Goal: Information Seeking & Learning: Learn about a topic

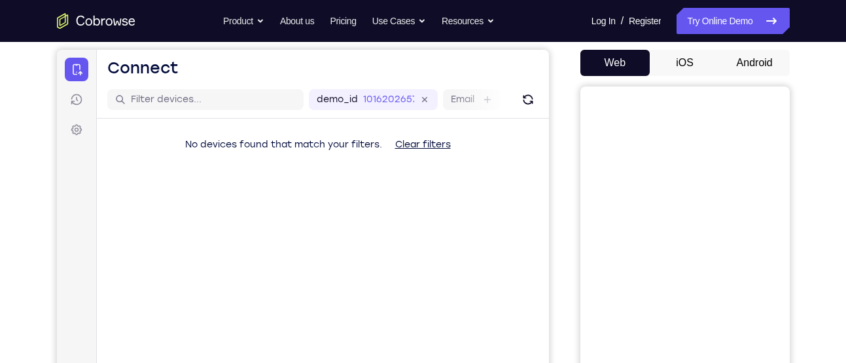
click at [746, 68] on button "Android" at bounding box center [755, 63] width 70 height 26
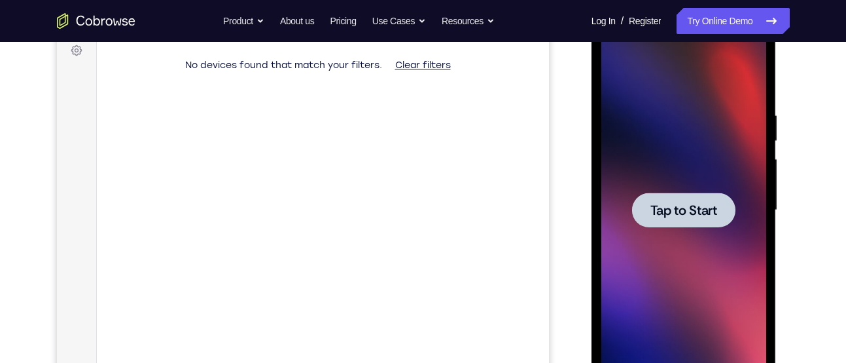
click at [670, 283] on div at bounding box center [683, 210] width 165 height 367
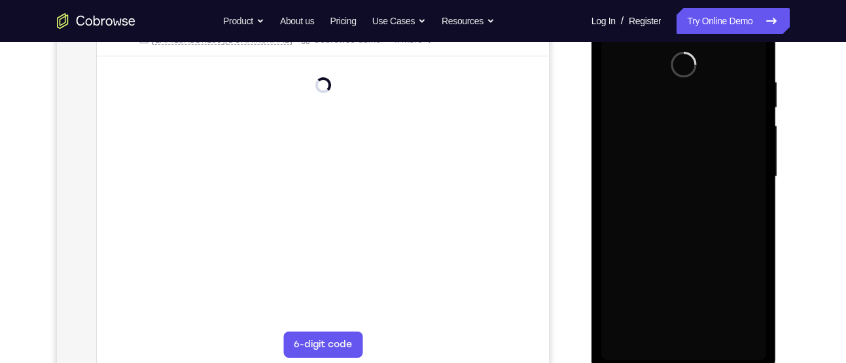
scroll to position [251, 0]
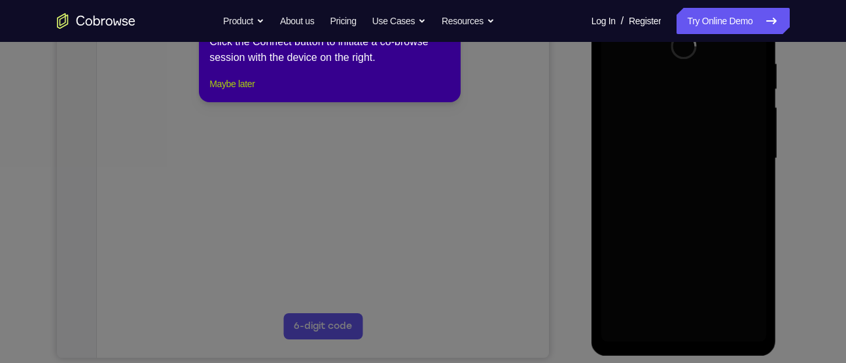
click at [251, 92] on button "Maybe later" at bounding box center [231, 84] width 45 height 16
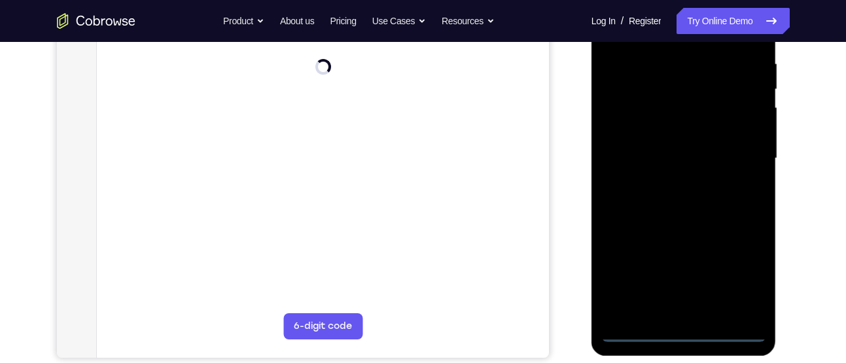
click at [685, 334] on div at bounding box center [683, 158] width 165 height 367
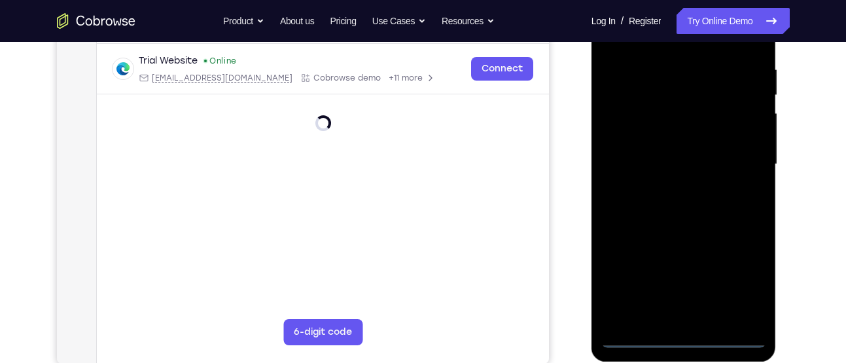
scroll to position [245, 0]
click at [745, 285] on div at bounding box center [683, 165] width 165 height 367
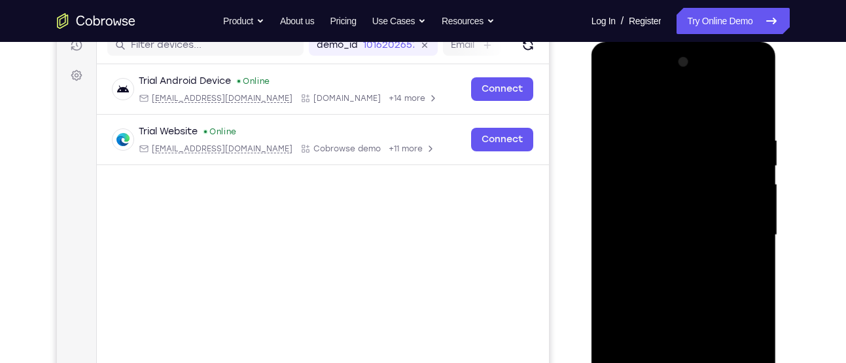
scroll to position [194, 0]
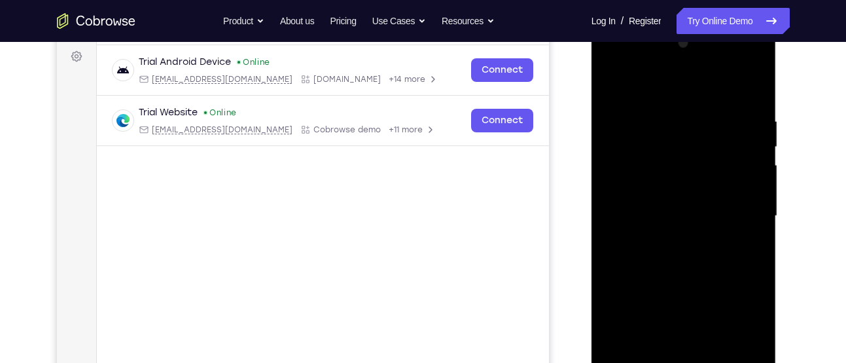
click at [656, 84] on div at bounding box center [683, 216] width 165 height 367
click at [735, 212] on div at bounding box center [683, 216] width 165 height 367
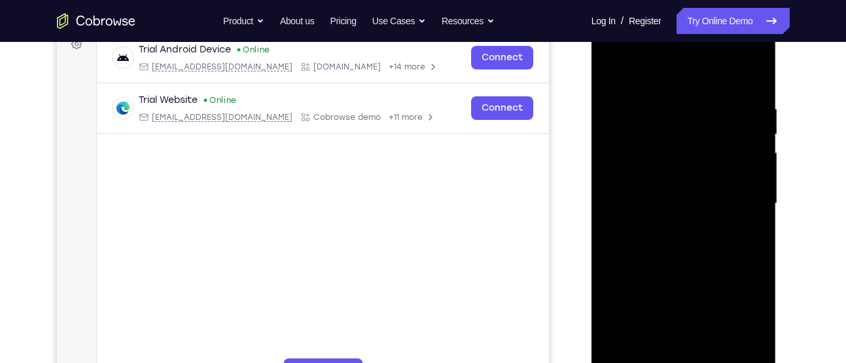
scroll to position [207, 0]
click at [673, 227] on div at bounding box center [683, 203] width 165 height 367
click at [661, 192] on div at bounding box center [683, 203] width 165 height 367
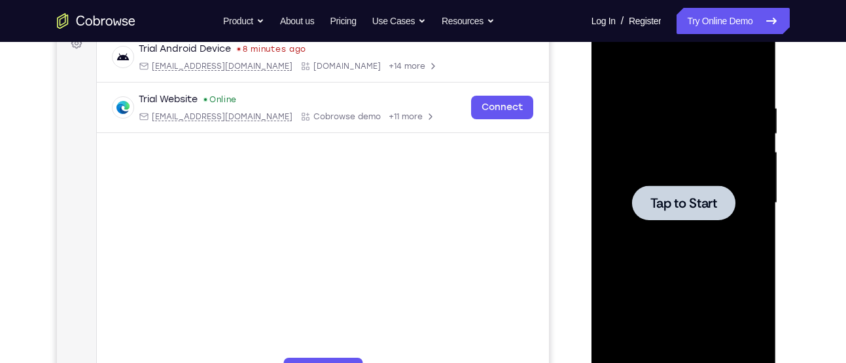
click at [641, 149] on div at bounding box center [683, 203] width 165 height 367
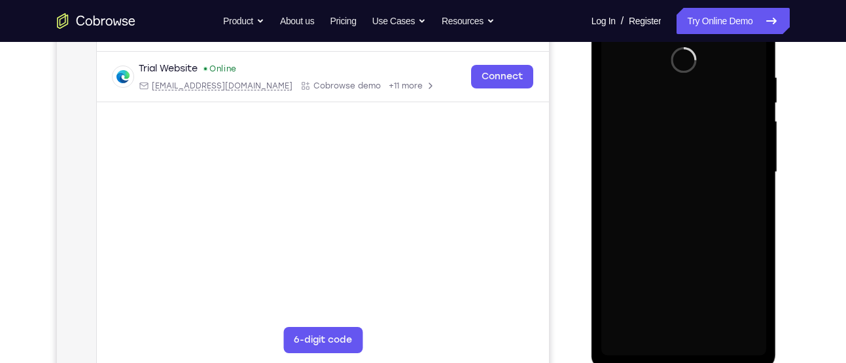
scroll to position [238, 0]
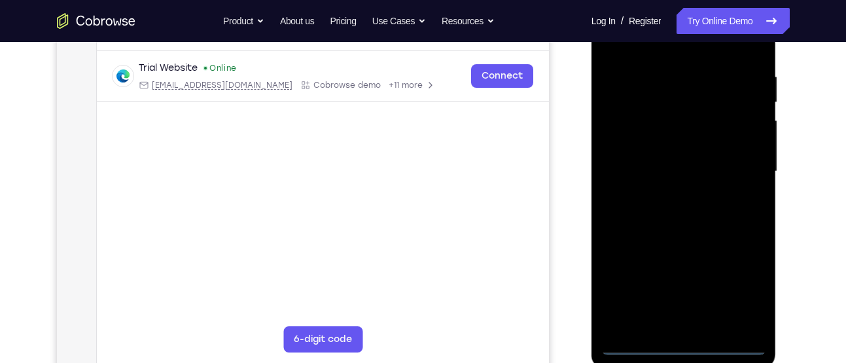
click at [681, 344] on div at bounding box center [683, 171] width 165 height 367
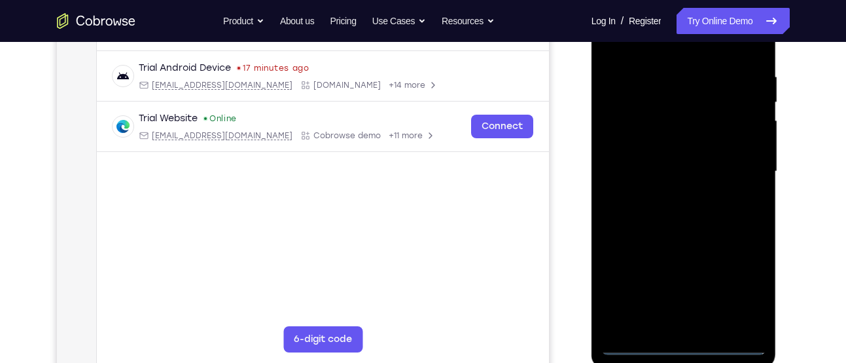
click at [732, 293] on div at bounding box center [683, 171] width 165 height 367
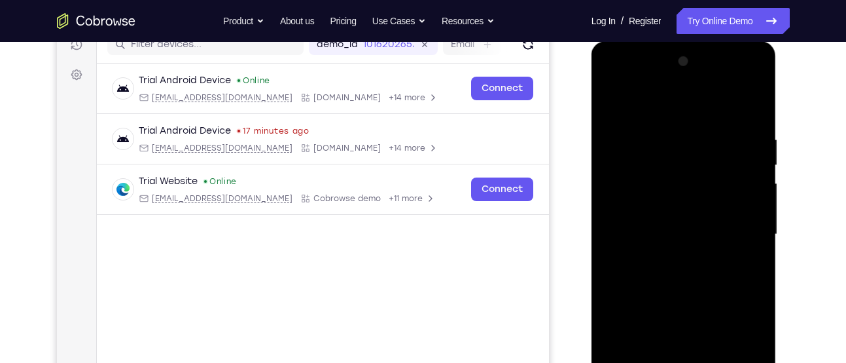
scroll to position [174, 0]
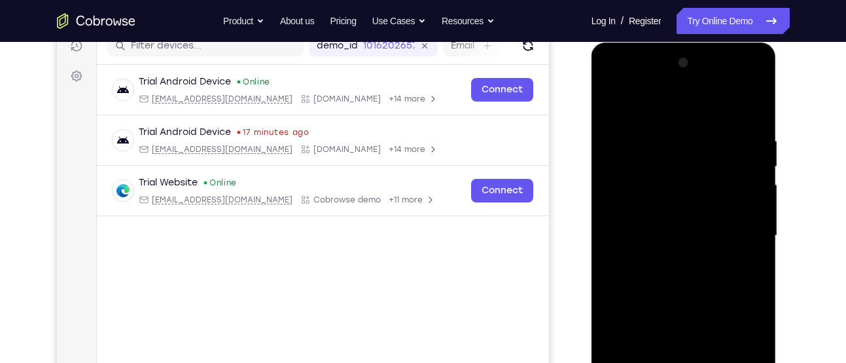
click at [650, 107] on div at bounding box center [683, 235] width 165 height 367
click at [740, 236] on div at bounding box center [683, 235] width 165 height 367
click at [666, 257] on div at bounding box center [683, 235] width 165 height 367
click at [656, 220] on div at bounding box center [683, 235] width 165 height 367
click at [645, 211] on div at bounding box center [683, 235] width 165 height 367
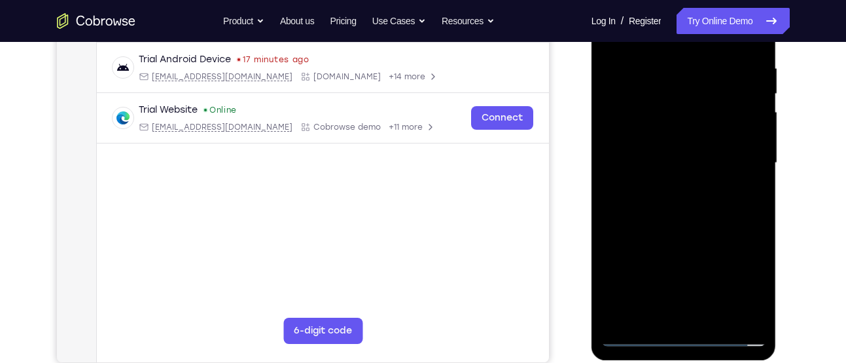
scroll to position [247, 0]
click at [637, 332] on div at bounding box center [683, 162] width 165 height 367
click at [662, 204] on div at bounding box center [683, 162] width 165 height 367
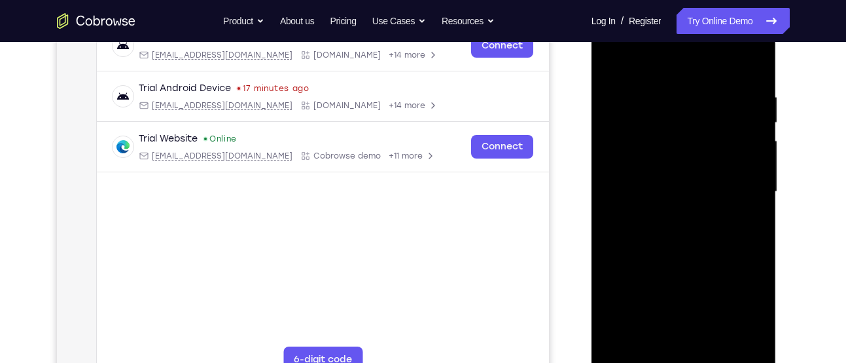
scroll to position [217, 0]
click at [708, 236] on div at bounding box center [683, 192] width 165 height 367
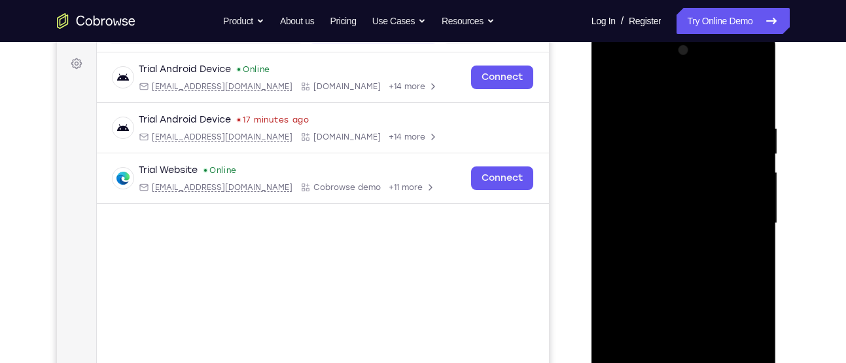
scroll to position [193, 0]
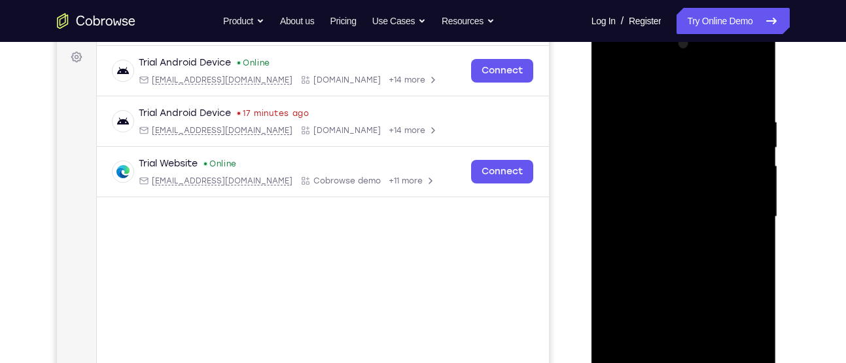
click at [689, 256] on div at bounding box center [683, 216] width 165 height 367
drag, startPoint x: 689, startPoint y: 256, endPoint x: 692, endPoint y: 217, distance: 38.7
click at [692, 217] on div at bounding box center [683, 216] width 165 height 367
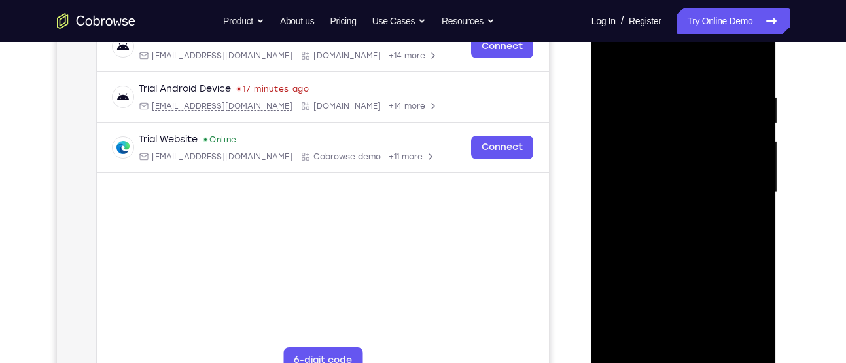
scroll to position [219, 0]
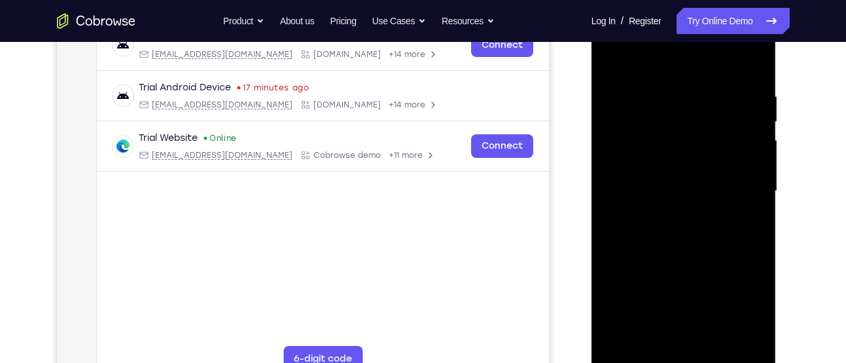
click at [689, 250] on div at bounding box center [683, 191] width 165 height 367
click at [758, 247] on div at bounding box center [683, 191] width 165 height 367
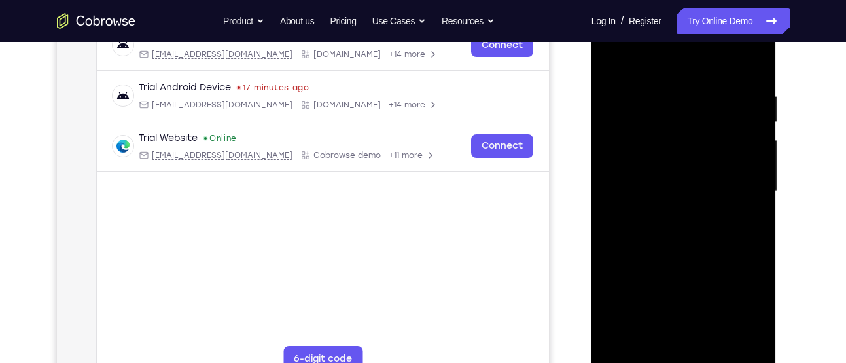
click at [758, 247] on div at bounding box center [683, 191] width 165 height 367
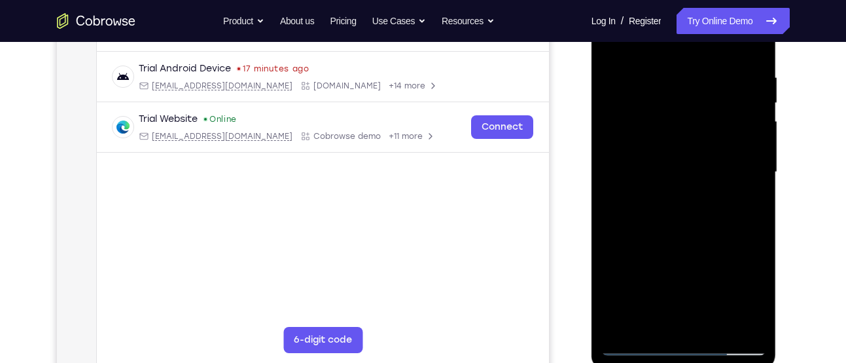
scroll to position [237, 0]
click at [757, 309] on div at bounding box center [683, 173] width 165 height 367
click at [757, 232] on div at bounding box center [683, 173] width 165 height 367
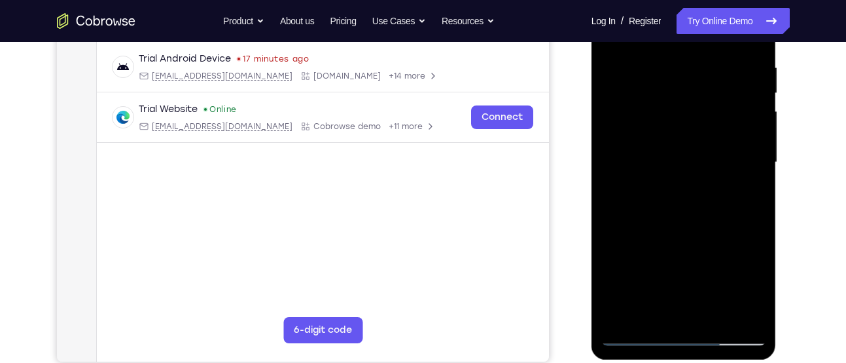
click at [755, 219] on div at bounding box center [683, 162] width 165 height 367
click at [609, 219] on div at bounding box center [683, 162] width 165 height 367
click at [755, 220] on div at bounding box center [683, 162] width 165 height 367
click at [757, 224] on div at bounding box center [683, 162] width 165 height 367
click at [757, 221] on div at bounding box center [683, 162] width 165 height 367
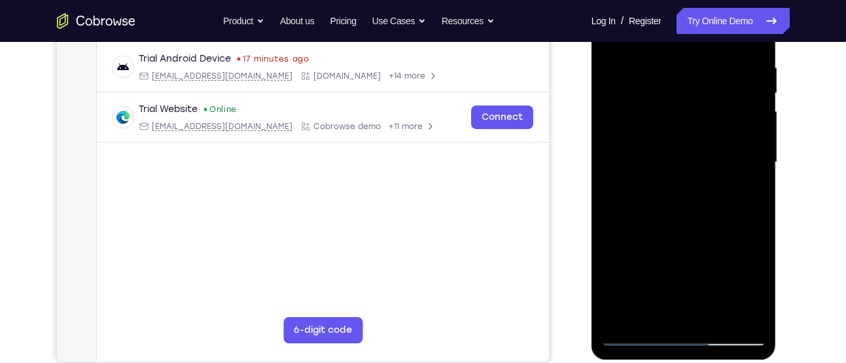
click at [757, 221] on div at bounding box center [683, 162] width 165 height 367
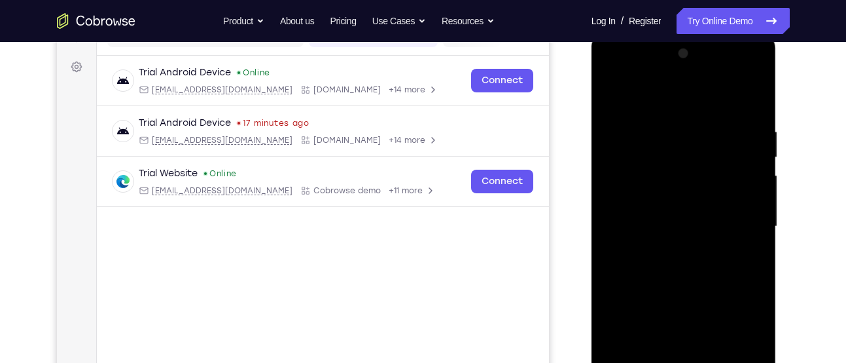
scroll to position [179, 0]
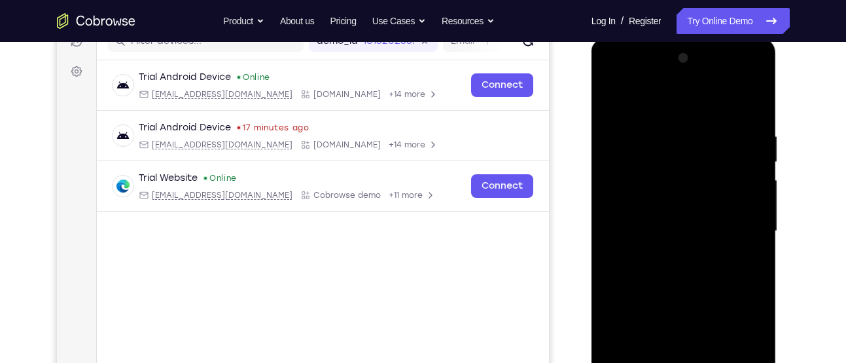
click at [667, 140] on div at bounding box center [683, 231] width 165 height 367
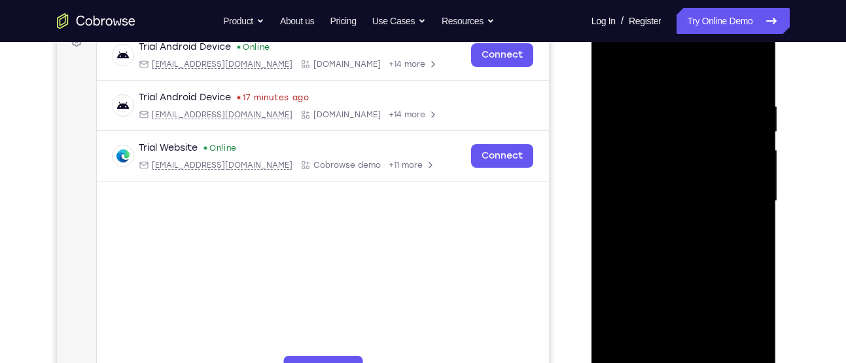
scroll to position [230, 0]
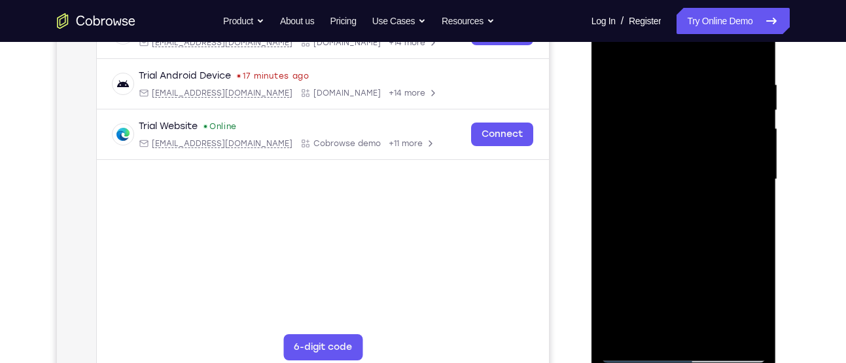
click at [749, 328] on div at bounding box center [683, 179] width 165 height 367
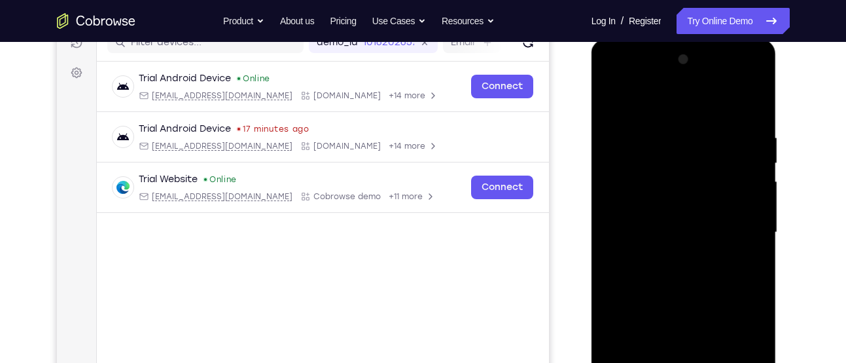
scroll to position [177, 0]
click at [751, 221] on div at bounding box center [683, 233] width 165 height 367
click at [750, 108] on div at bounding box center [683, 233] width 165 height 367
click at [742, 129] on div at bounding box center [683, 233] width 165 height 367
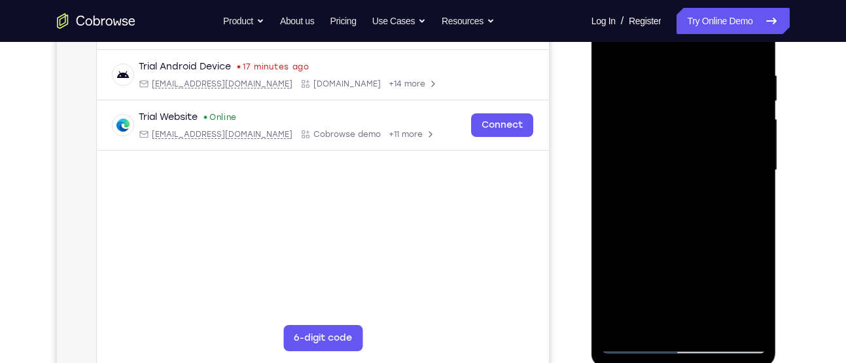
scroll to position [240, 0]
click at [734, 321] on div at bounding box center [683, 169] width 165 height 367
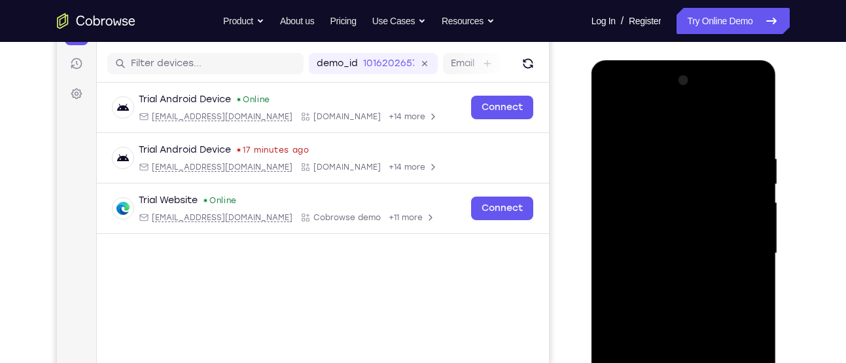
scroll to position [153, 0]
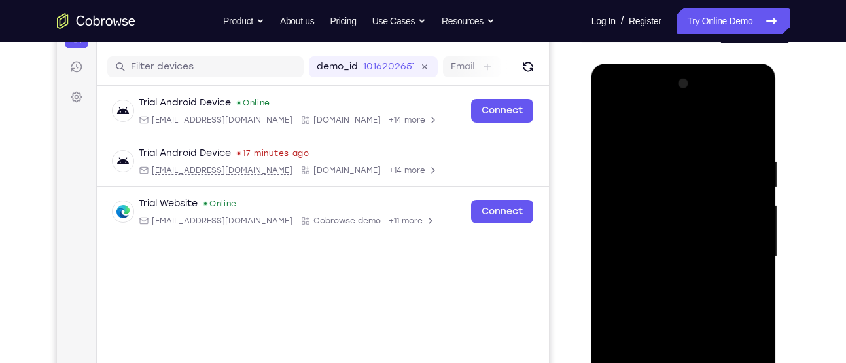
click at [750, 132] on div at bounding box center [683, 256] width 165 height 367
drag, startPoint x: 743, startPoint y: 158, endPoint x: 650, endPoint y: 158, distance: 92.9
click at [650, 158] on div at bounding box center [683, 256] width 165 height 367
drag, startPoint x: 727, startPoint y: 158, endPoint x: 653, endPoint y: 158, distance: 74.6
click at [653, 158] on div at bounding box center [683, 256] width 165 height 367
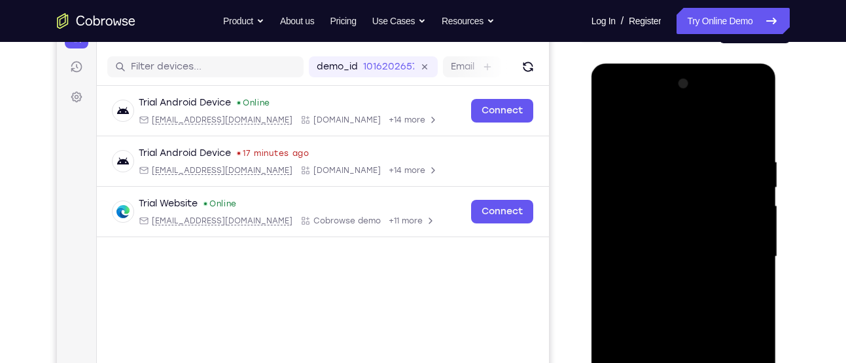
click at [624, 152] on div at bounding box center [683, 256] width 165 height 367
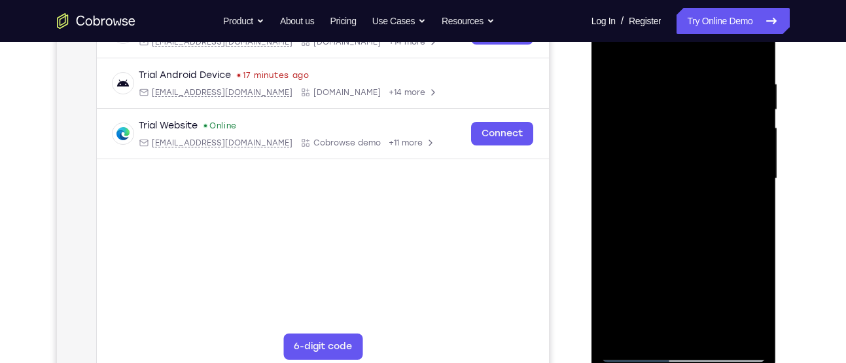
scroll to position [234, 0]
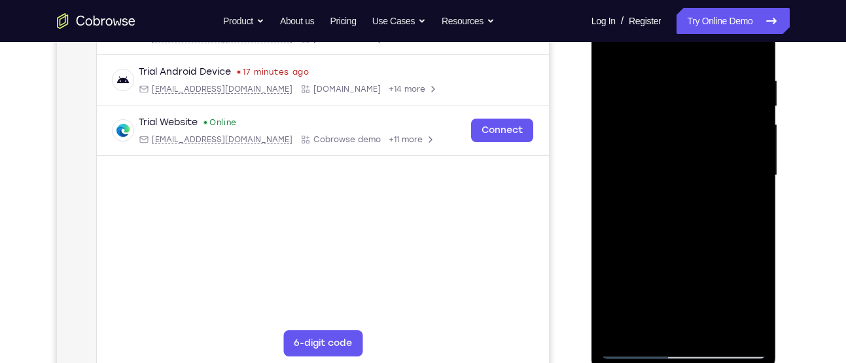
click at [735, 322] on div at bounding box center [683, 175] width 165 height 367
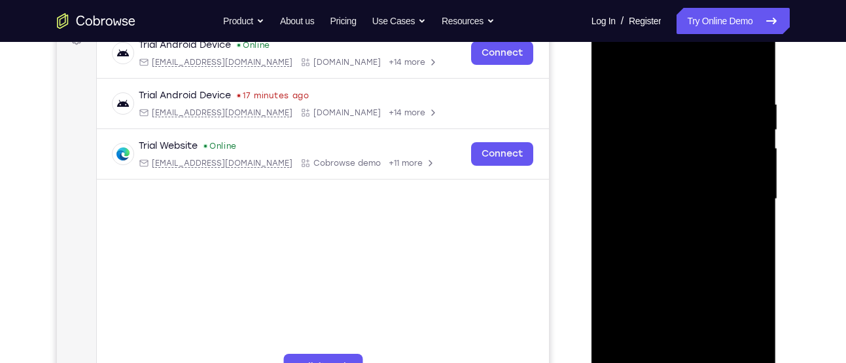
scroll to position [221, 0]
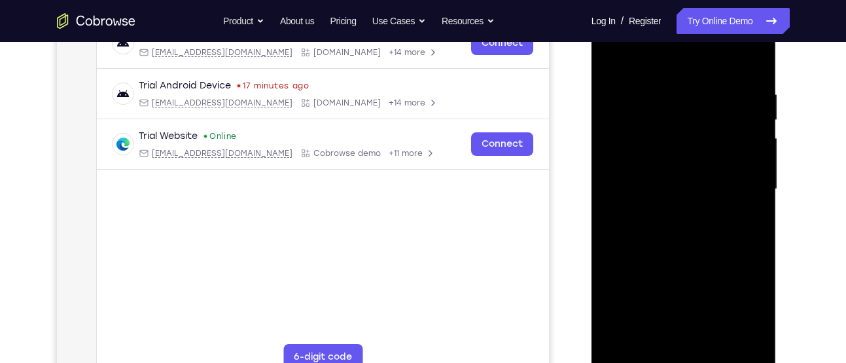
click at [743, 207] on div at bounding box center [683, 189] width 165 height 367
click at [750, 202] on div at bounding box center [683, 189] width 165 height 367
click at [754, 206] on div at bounding box center [683, 189] width 165 height 367
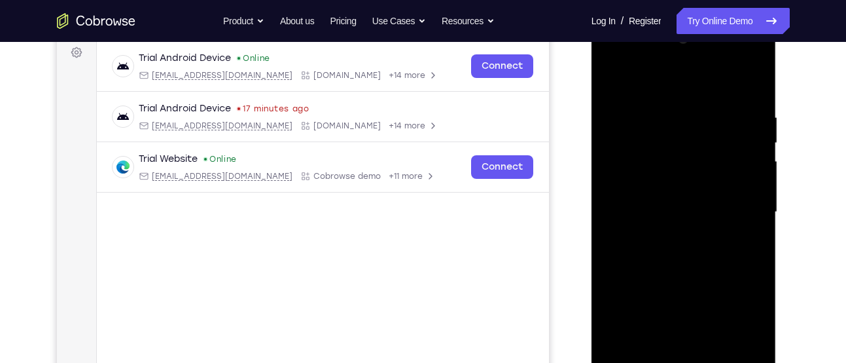
scroll to position [200, 0]
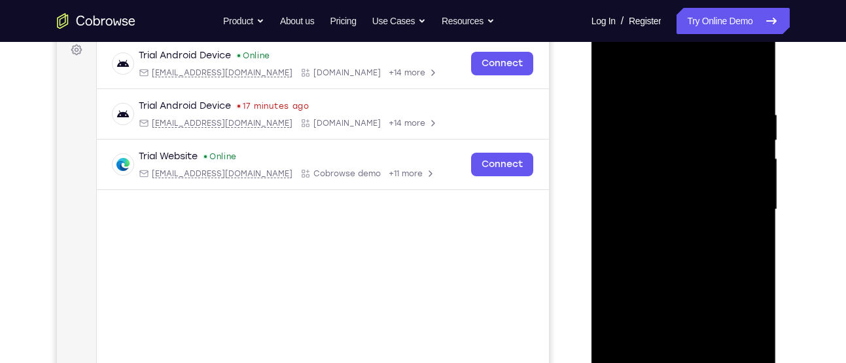
click at [609, 223] on div at bounding box center [683, 209] width 165 height 367
click at [612, 213] on div at bounding box center [683, 210] width 165 height 367
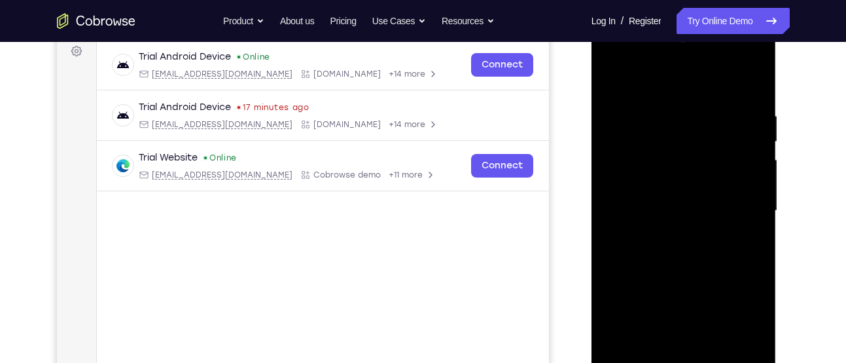
click at [612, 213] on div at bounding box center [683, 210] width 165 height 367
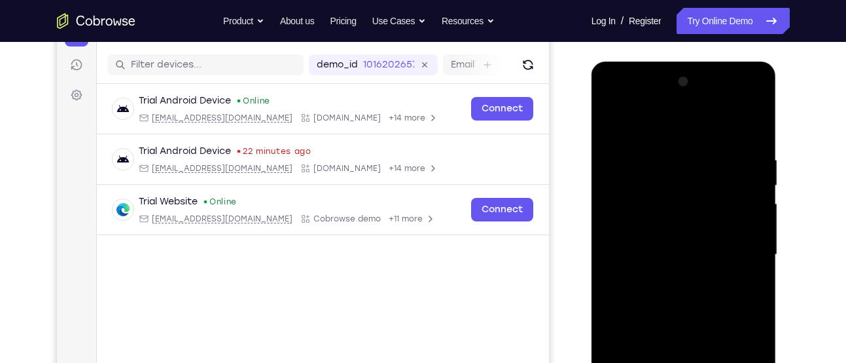
scroll to position [154, 0]
click at [750, 126] on div at bounding box center [683, 255] width 165 height 367
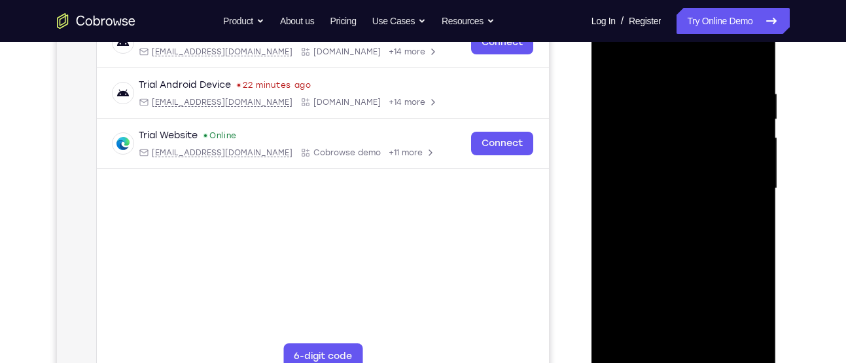
scroll to position [222, 0]
drag, startPoint x: 699, startPoint y: 266, endPoint x: 705, endPoint y: 113, distance: 153.9
click at [705, 113] on div at bounding box center [683, 188] width 165 height 367
drag, startPoint x: 687, startPoint y: 262, endPoint x: 694, endPoint y: 139, distance: 123.3
click at [694, 139] on div at bounding box center [683, 188] width 165 height 367
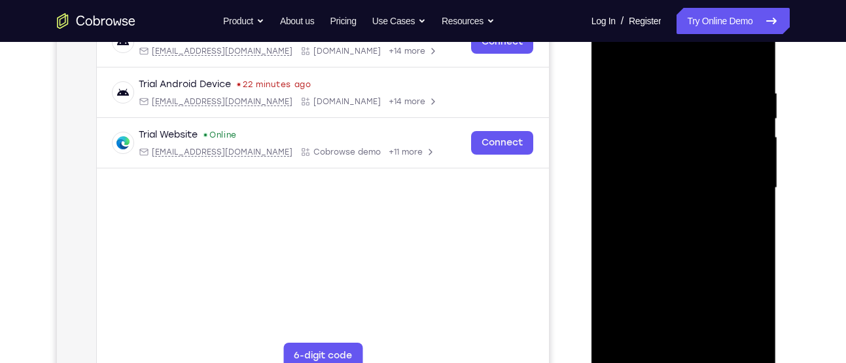
drag, startPoint x: 688, startPoint y: 290, endPoint x: 685, endPoint y: 148, distance: 142.0
click at [685, 148] on div at bounding box center [683, 188] width 165 height 367
drag, startPoint x: 685, startPoint y: 272, endPoint x: 685, endPoint y: 132, distance: 140.1
click at [685, 132] on div at bounding box center [683, 188] width 165 height 367
click at [611, 179] on div at bounding box center [683, 188] width 165 height 367
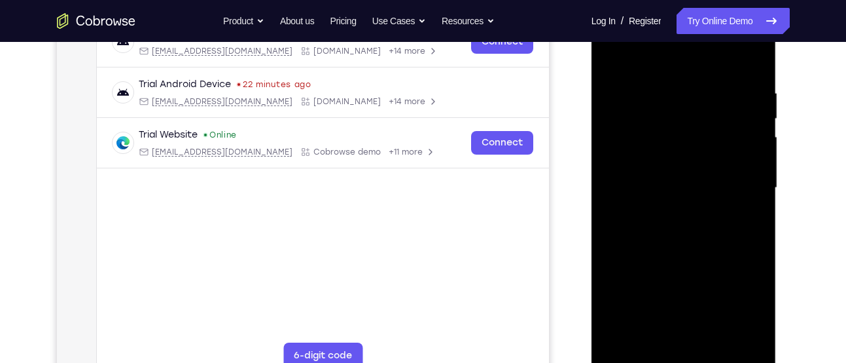
drag, startPoint x: 677, startPoint y: 296, endPoint x: 677, endPoint y: 202, distance: 94.9
click at [677, 202] on div at bounding box center [683, 188] width 165 height 367
drag, startPoint x: 680, startPoint y: 290, endPoint x: 671, endPoint y: 124, distance: 166.5
click at [671, 124] on div at bounding box center [683, 188] width 165 height 367
drag, startPoint x: 660, startPoint y: 262, endPoint x: 666, endPoint y: 161, distance: 101.6
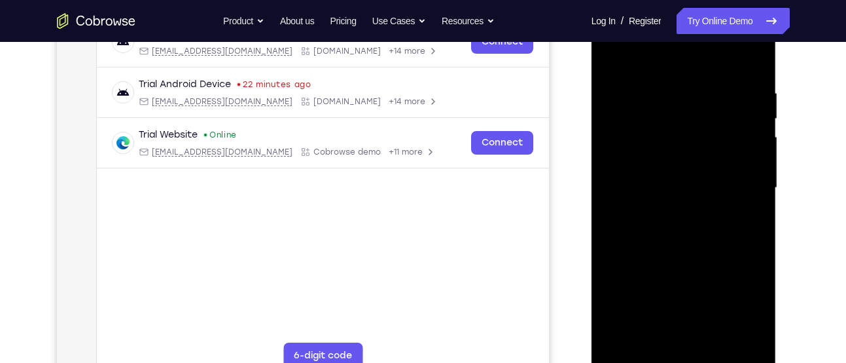
click at [666, 161] on div at bounding box center [683, 188] width 165 height 367
